Goal: Find contact information: Find contact information

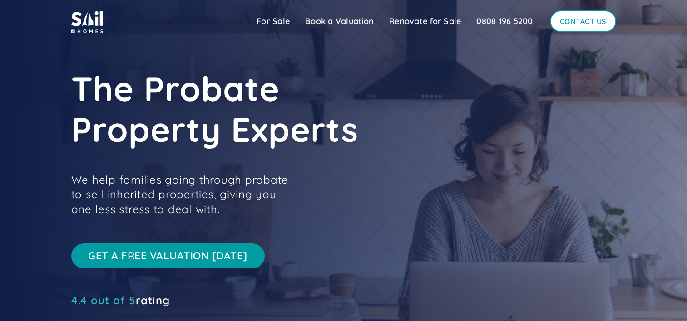
click at [596, 10] on link "Contact Us" at bounding box center [583, 21] width 66 height 22
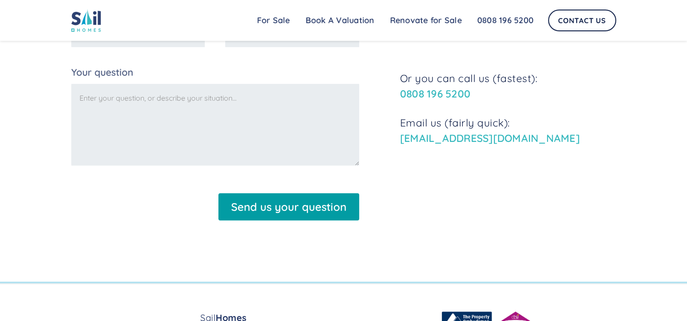
scroll to position [227, 0]
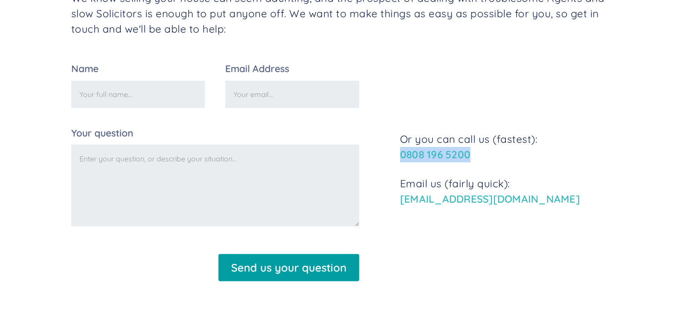
drag, startPoint x: 476, startPoint y: 160, endPoint x: 386, endPoint y: 158, distance: 89.9
click at [386, 158] on div "Name Email Address Your question Send us your question Thank you! Your submissi…" at bounding box center [343, 176] width 545 height 224
copy link "0808 196 5200"
